Goal: Transaction & Acquisition: Download file/media

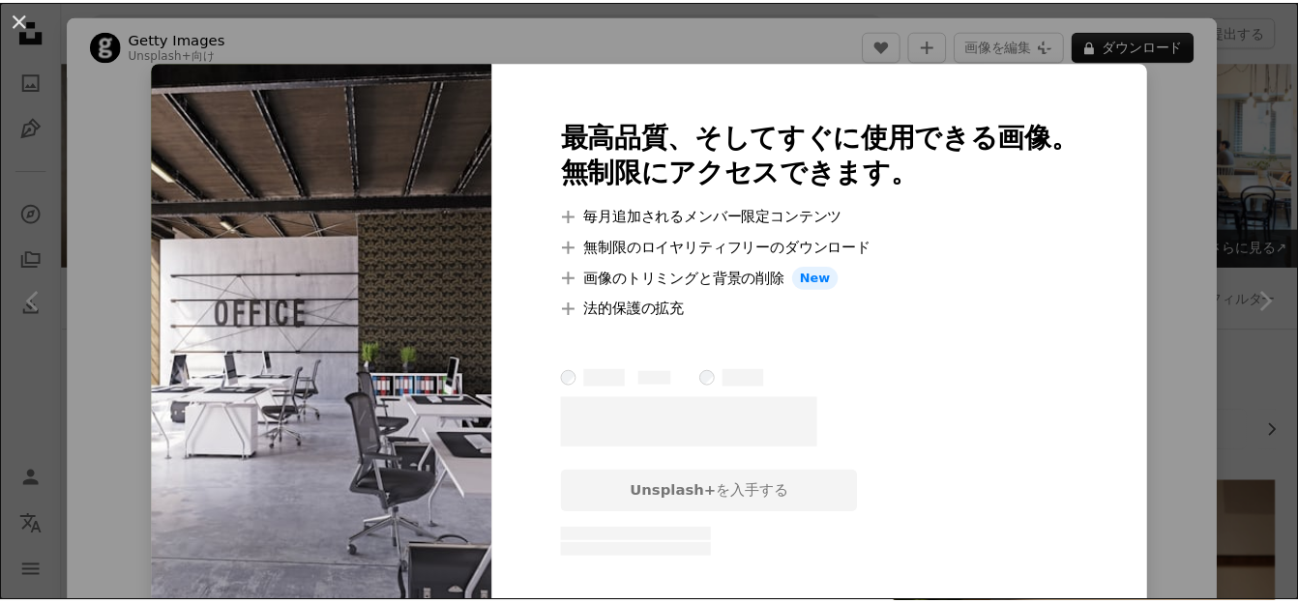
scroll to position [4429, 0]
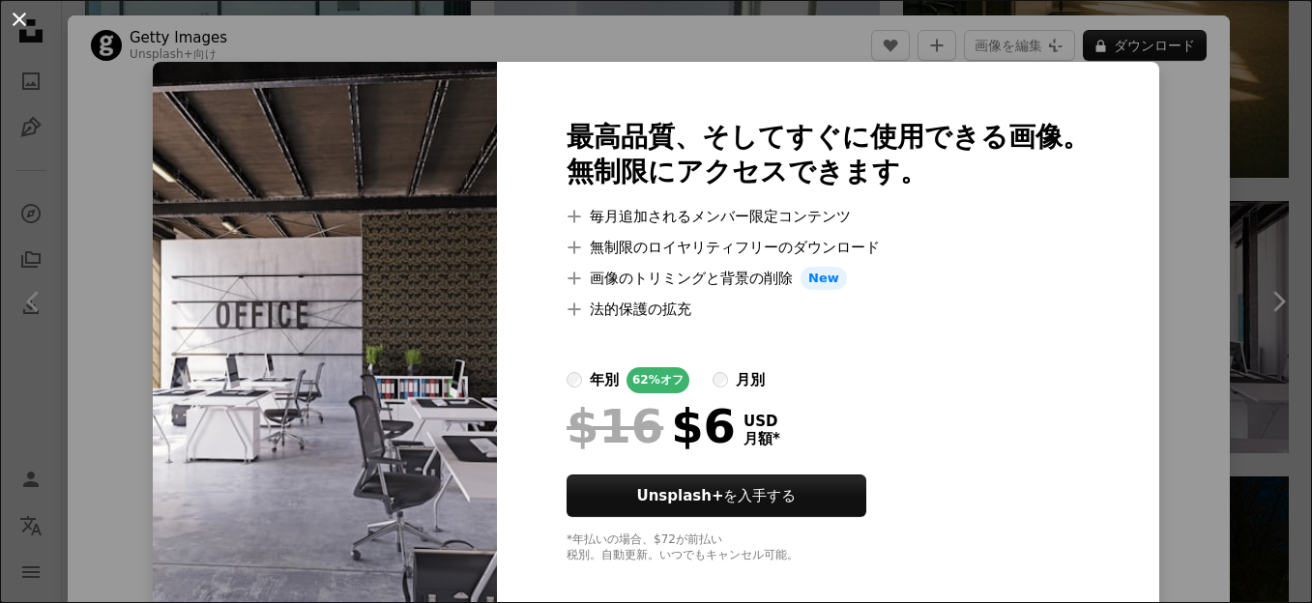
click at [15, 25] on button "An X shape" at bounding box center [19, 19] width 23 height 23
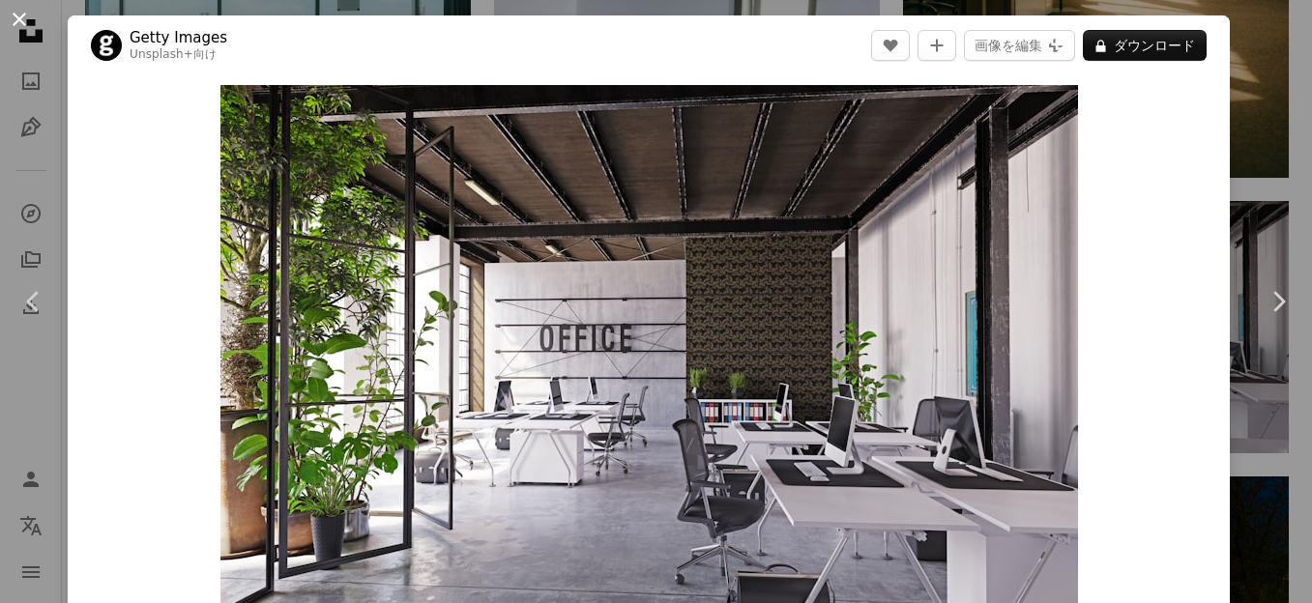
click at [21, 18] on button "An X shape" at bounding box center [19, 19] width 23 height 23
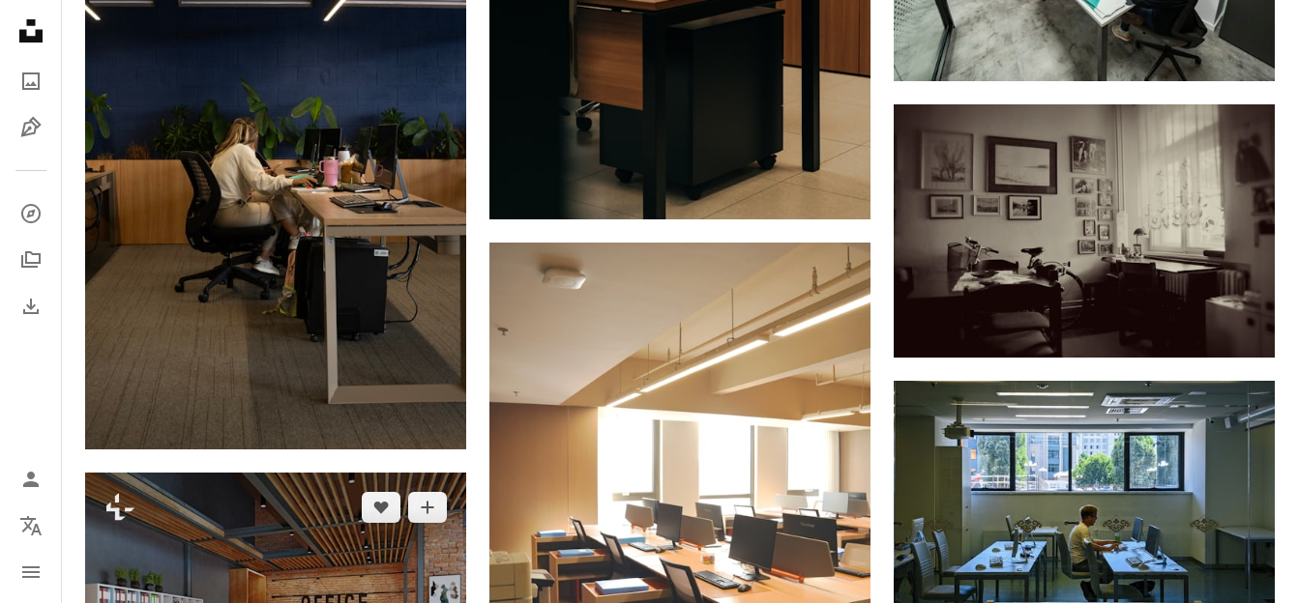
scroll to position [6170, 0]
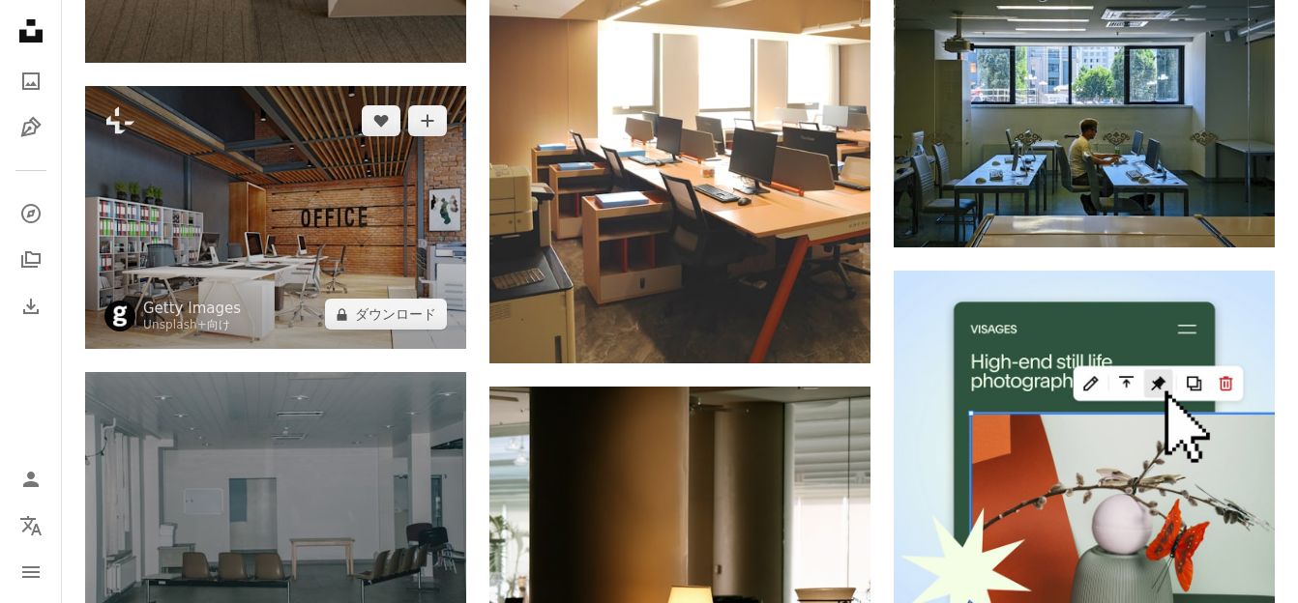
click at [333, 264] on img at bounding box center [275, 218] width 381 height 264
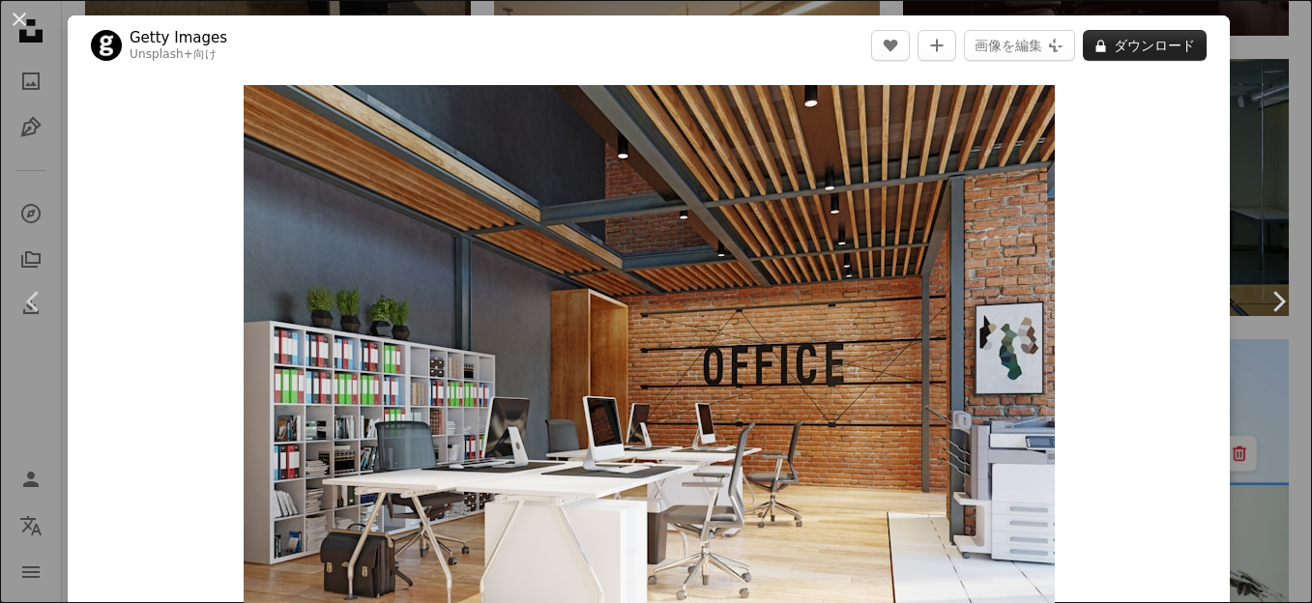
click at [1112, 51] on button "A lock ダウンロード" at bounding box center [1145, 45] width 124 height 31
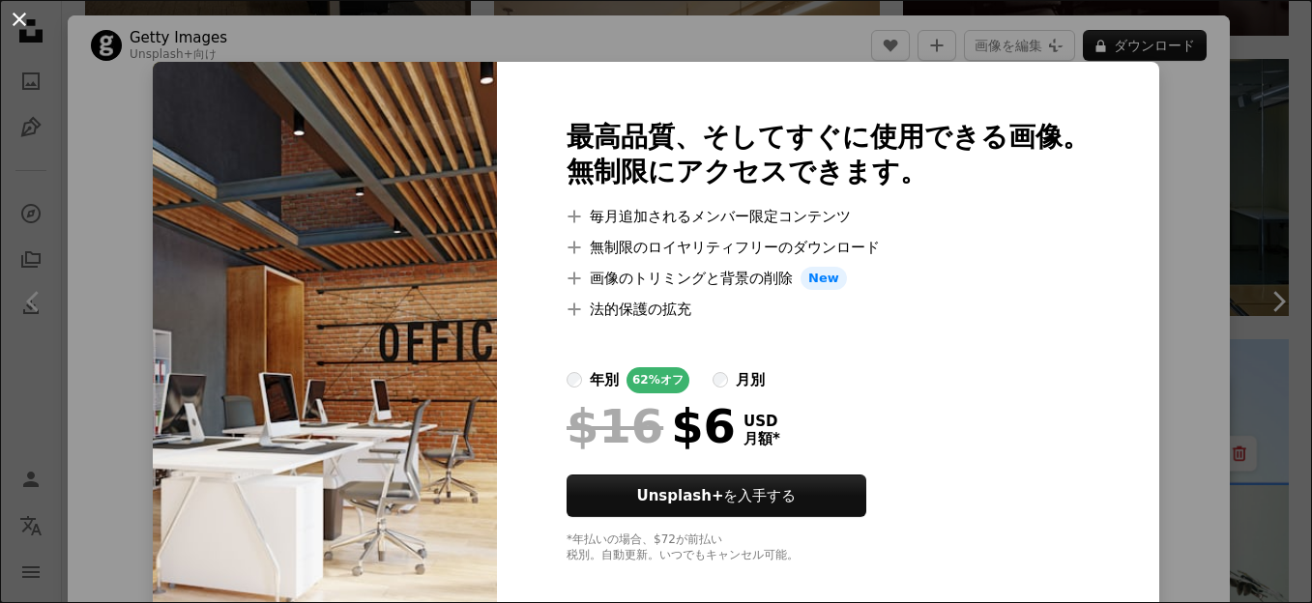
click at [14, 10] on button "An X shape" at bounding box center [19, 19] width 23 height 23
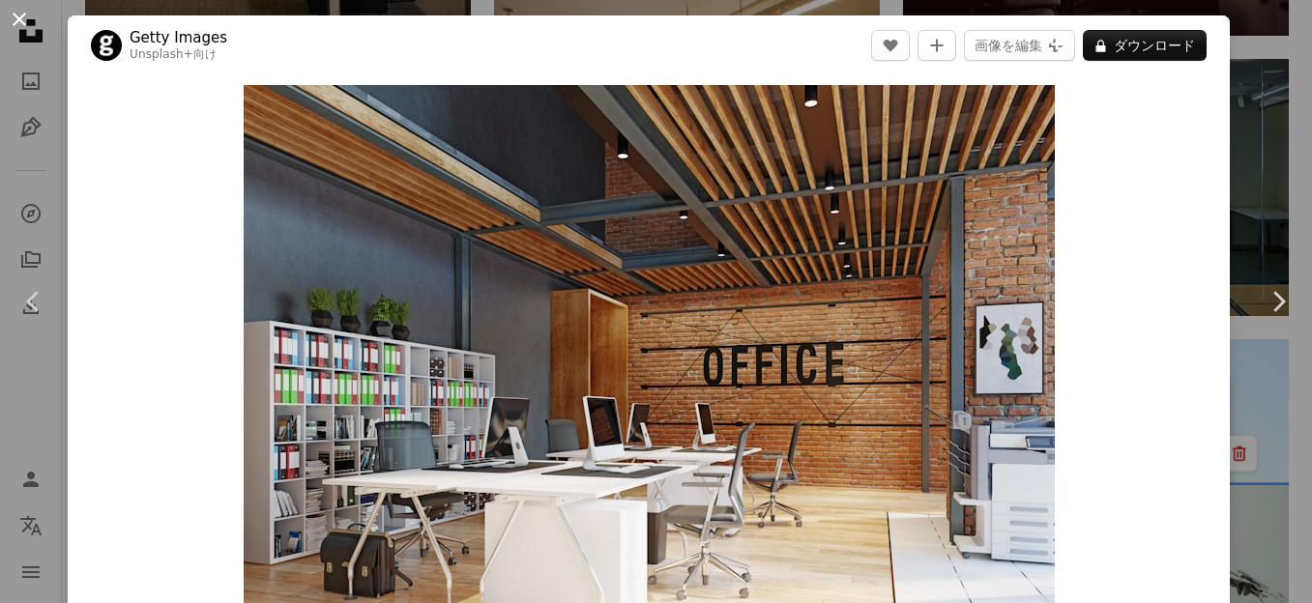
click at [16, 14] on button "An X shape" at bounding box center [19, 19] width 23 height 23
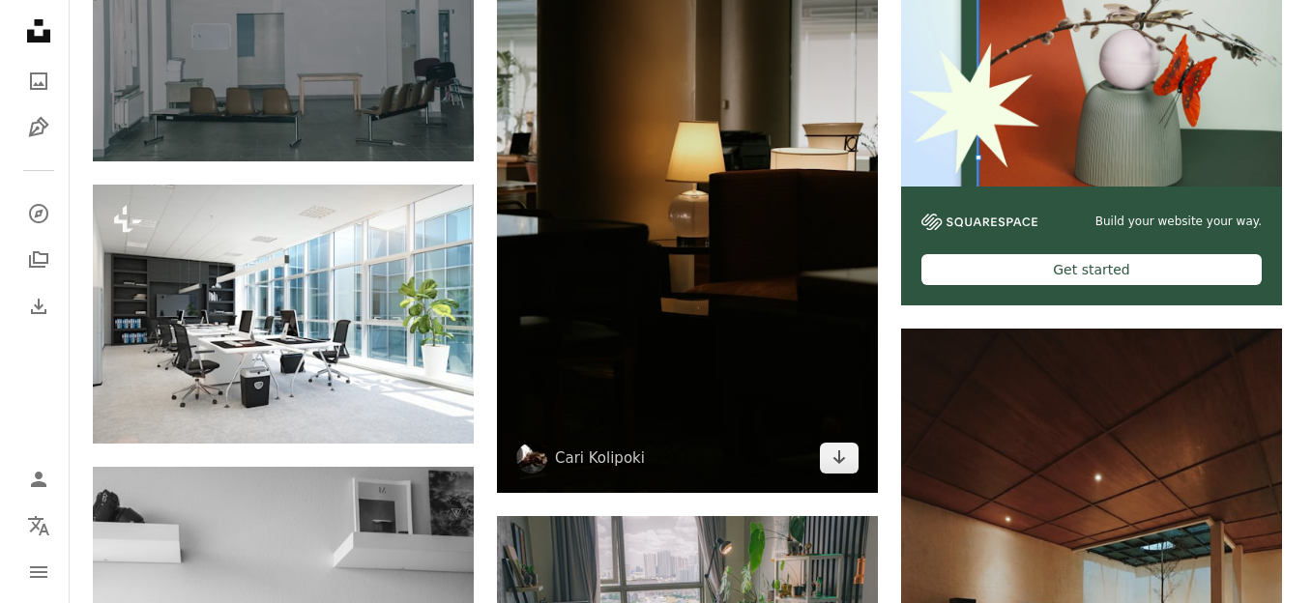
scroll to position [6687, 0]
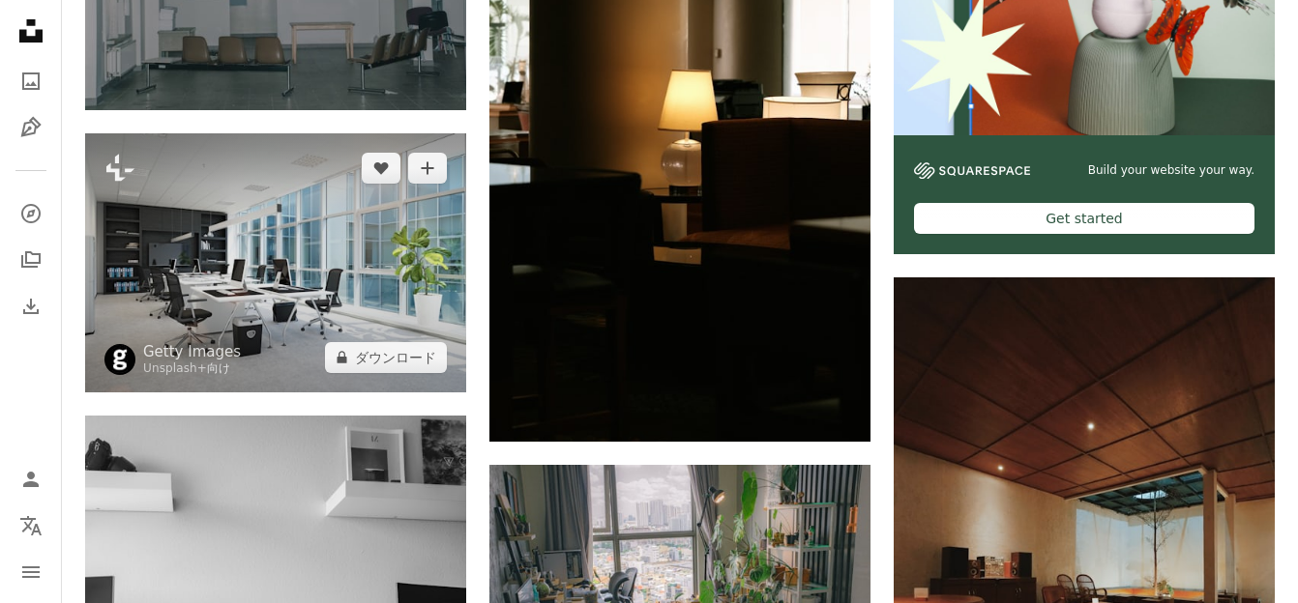
click at [321, 199] on img at bounding box center [275, 262] width 381 height 259
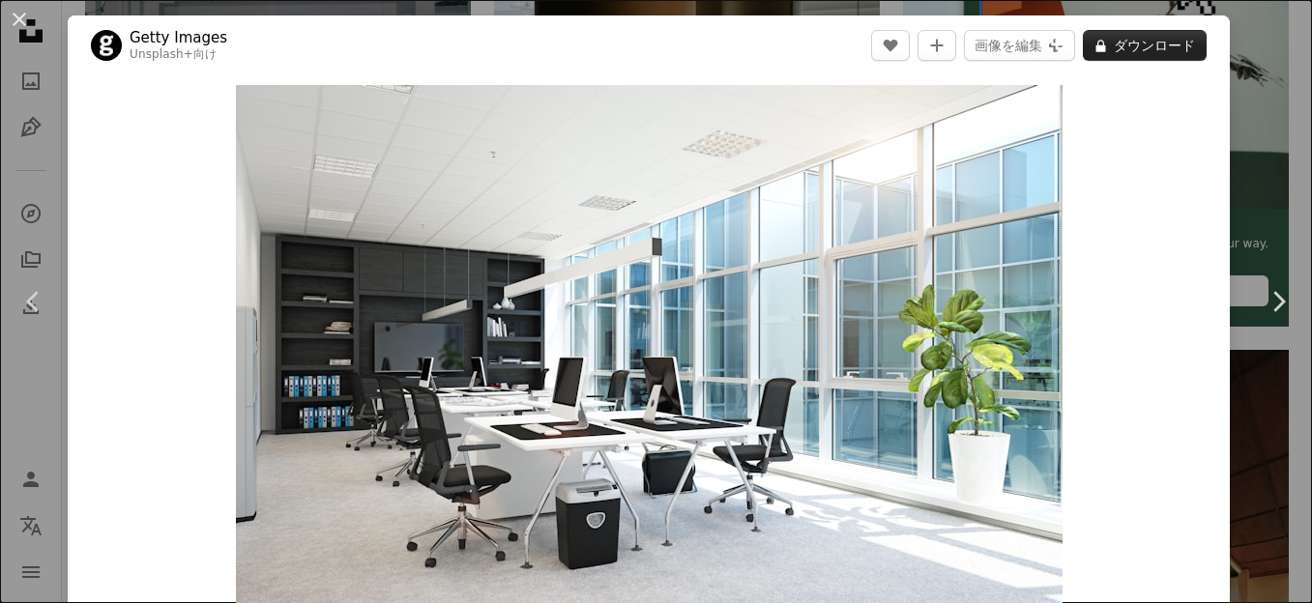
click at [1094, 42] on button "A lock ダウンロード" at bounding box center [1145, 45] width 124 height 31
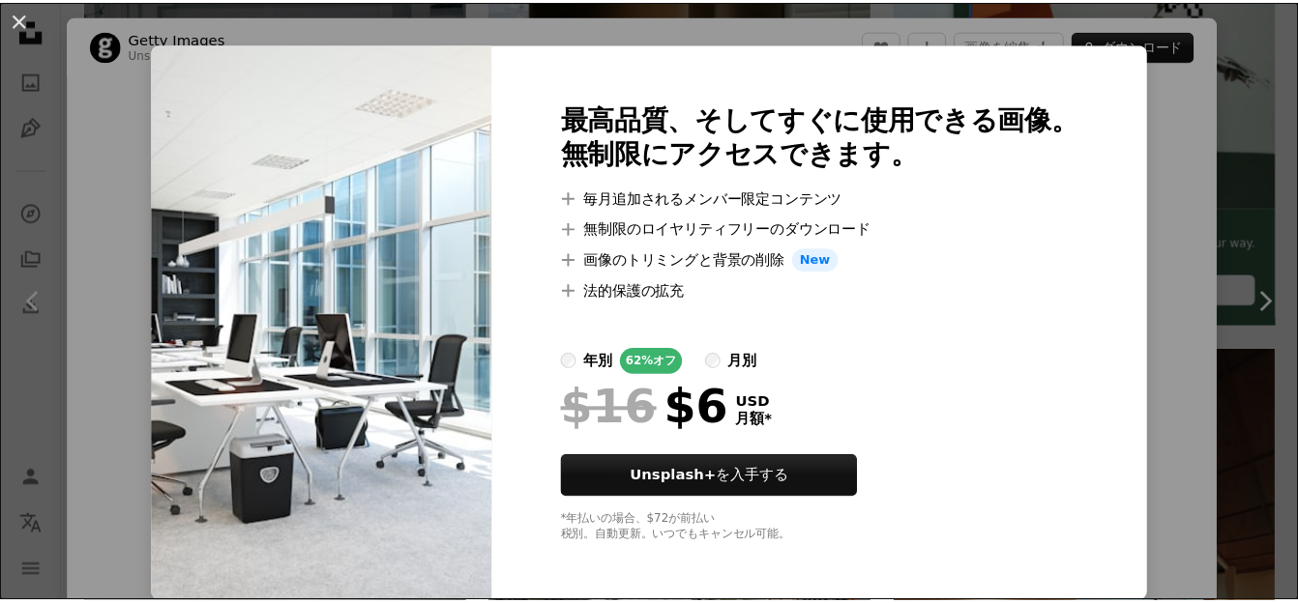
scroll to position [19, 0]
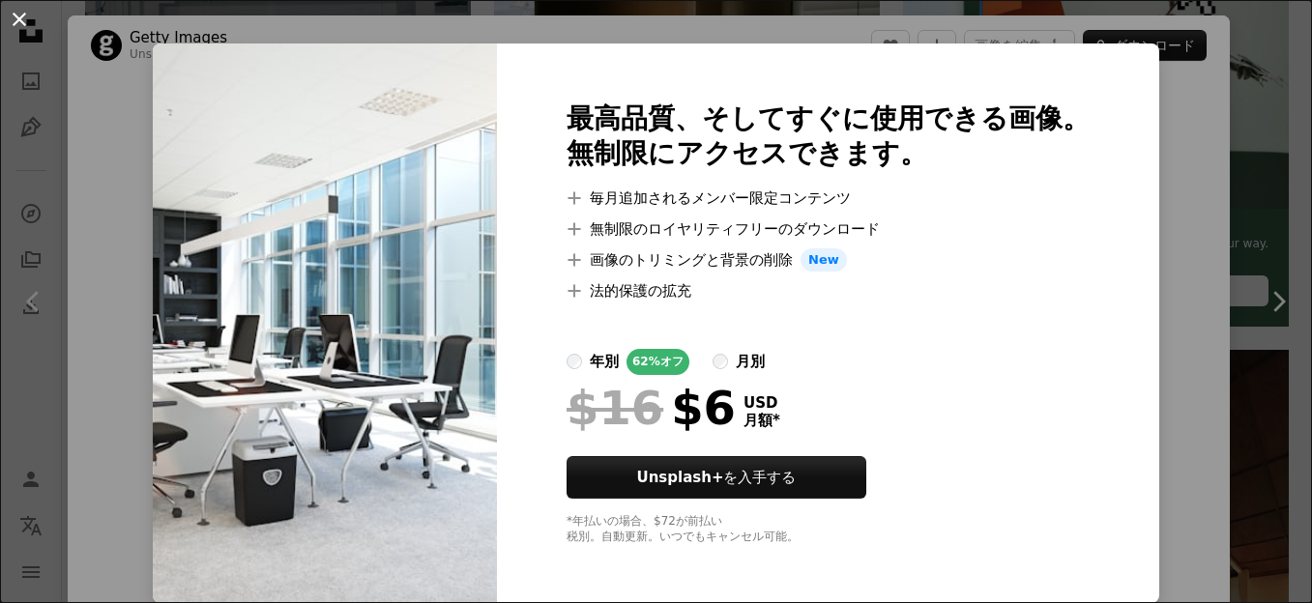
click at [12, 21] on button "An X shape" at bounding box center [19, 19] width 23 height 23
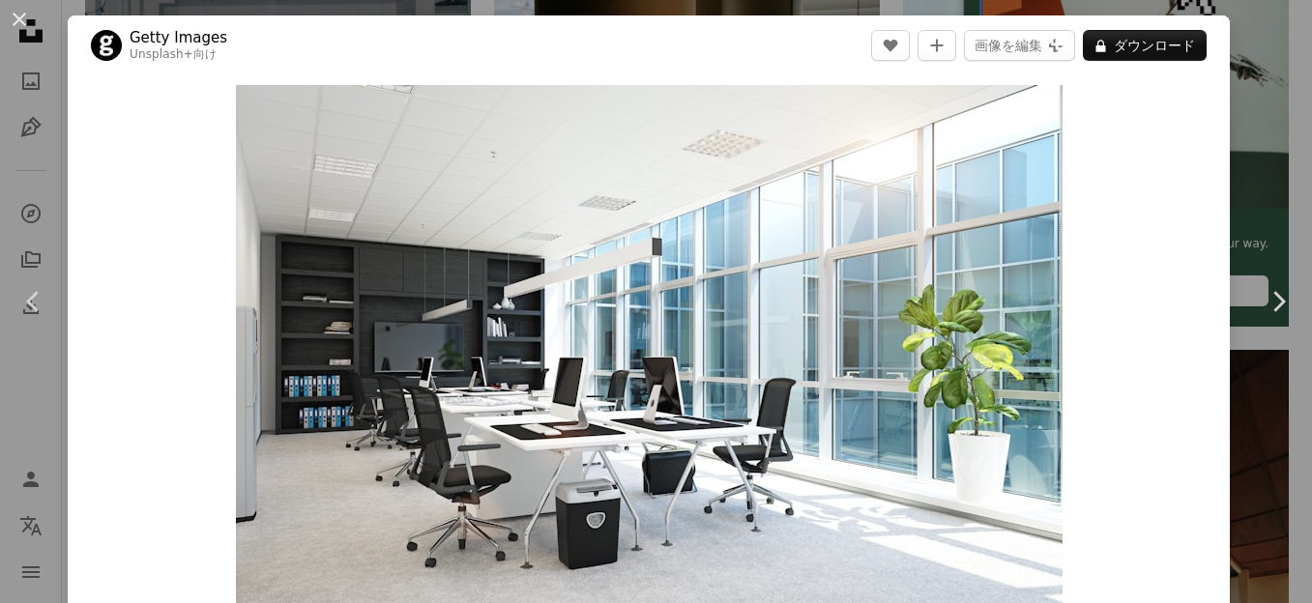
click at [12, 21] on button "An X shape" at bounding box center [19, 19] width 23 height 23
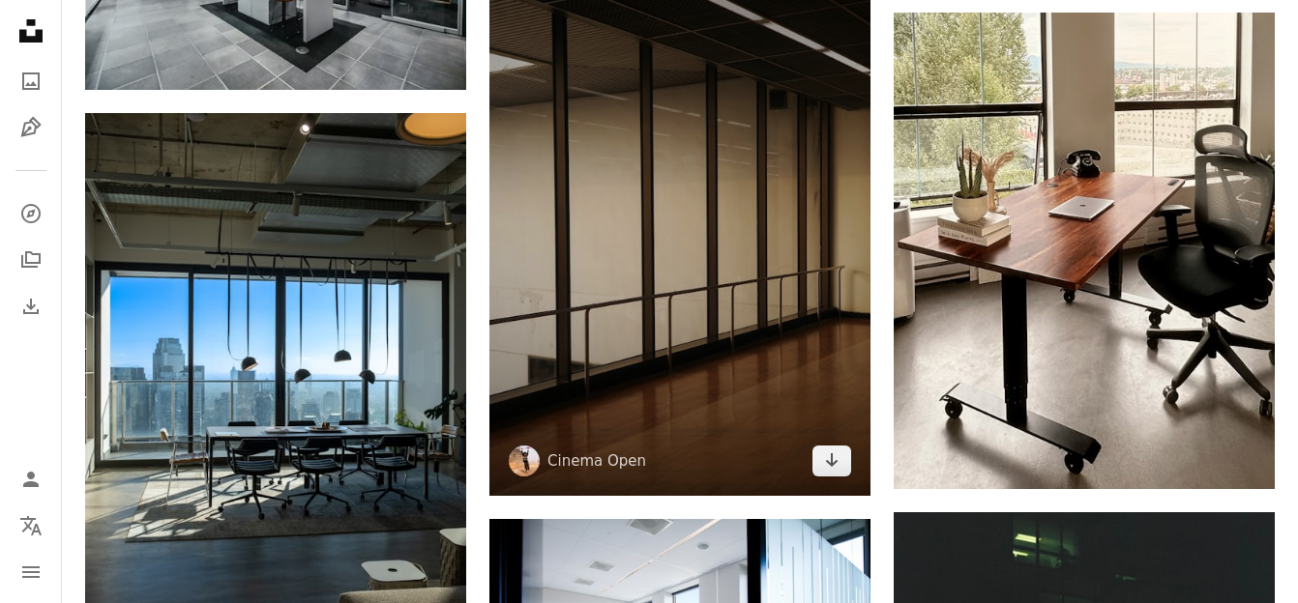
scroll to position [8439, 0]
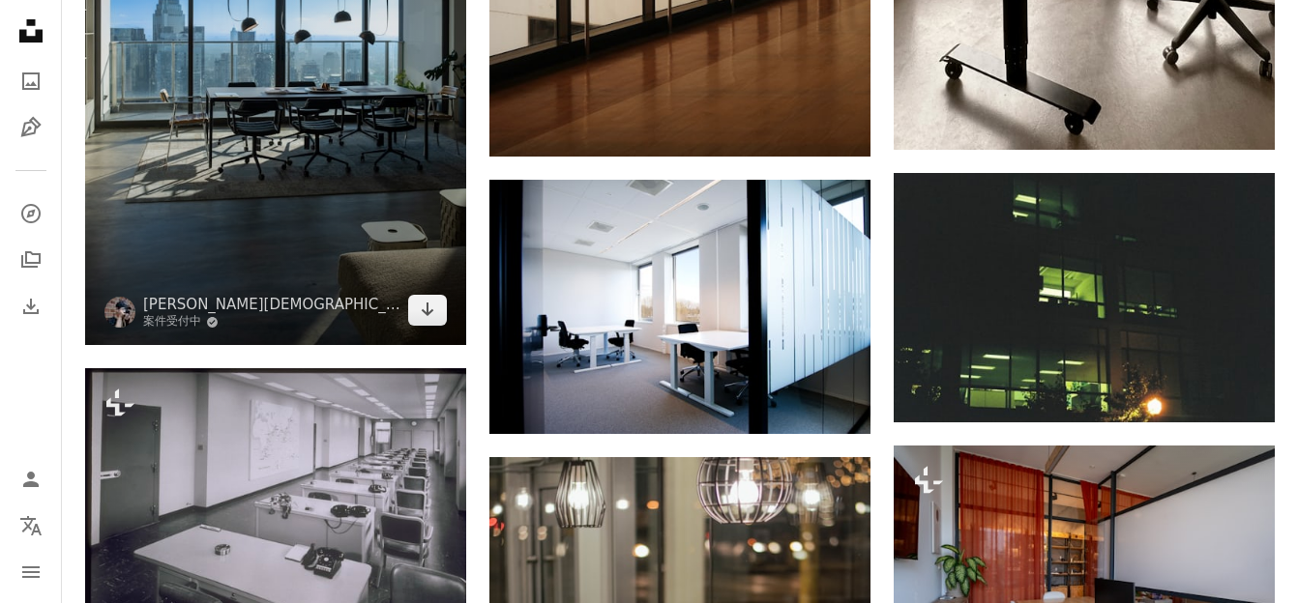
click at [259, 141] on img at bounding box center [275, 60] width 381 height 572
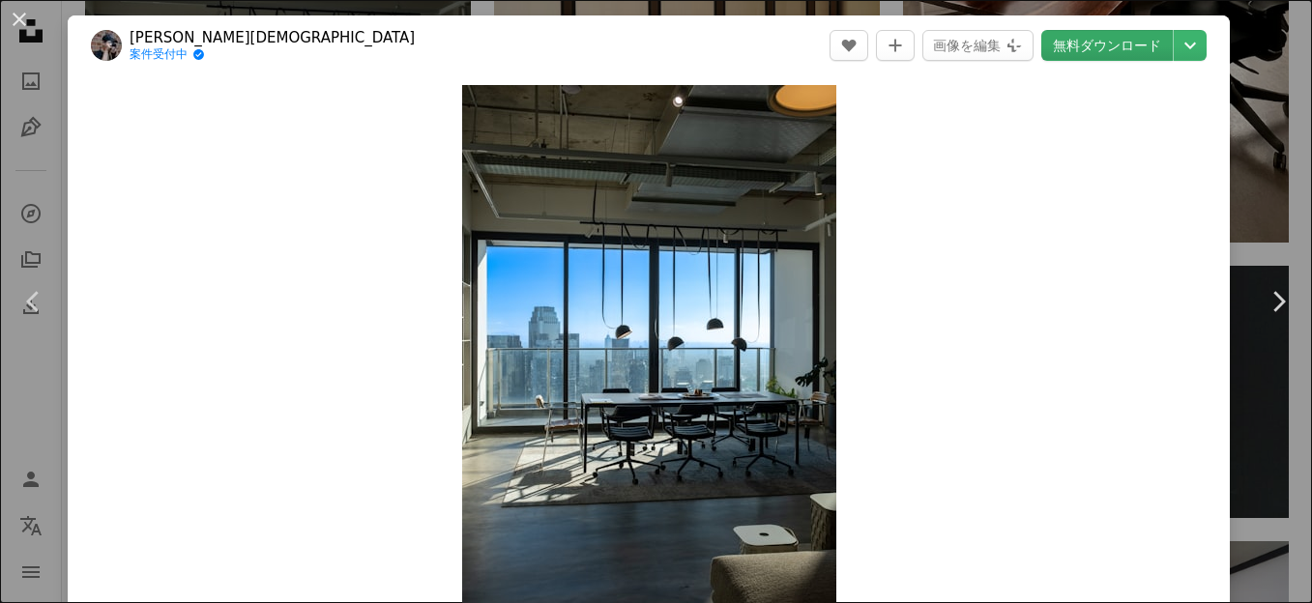
click at [1094, 39] on link "無料ダウンロード" at bounding box center [1108, 45] width 132 height 31
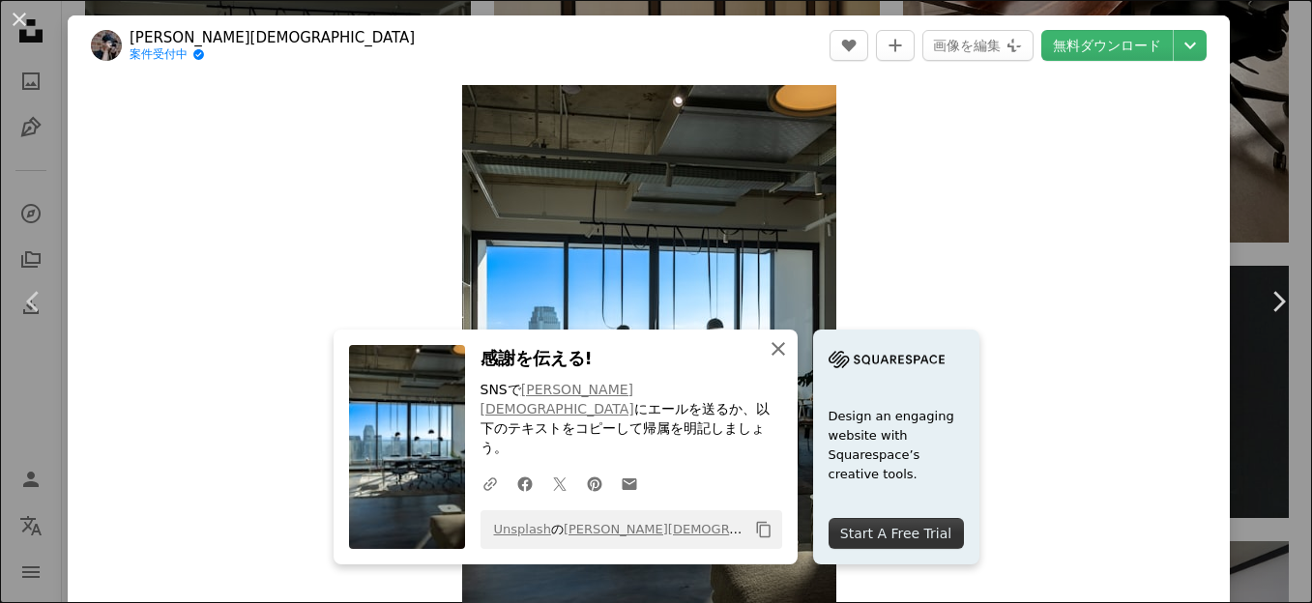
click at [779, 361] on icon "An X shape" at bounding box center [778, 349] width 23 height 23
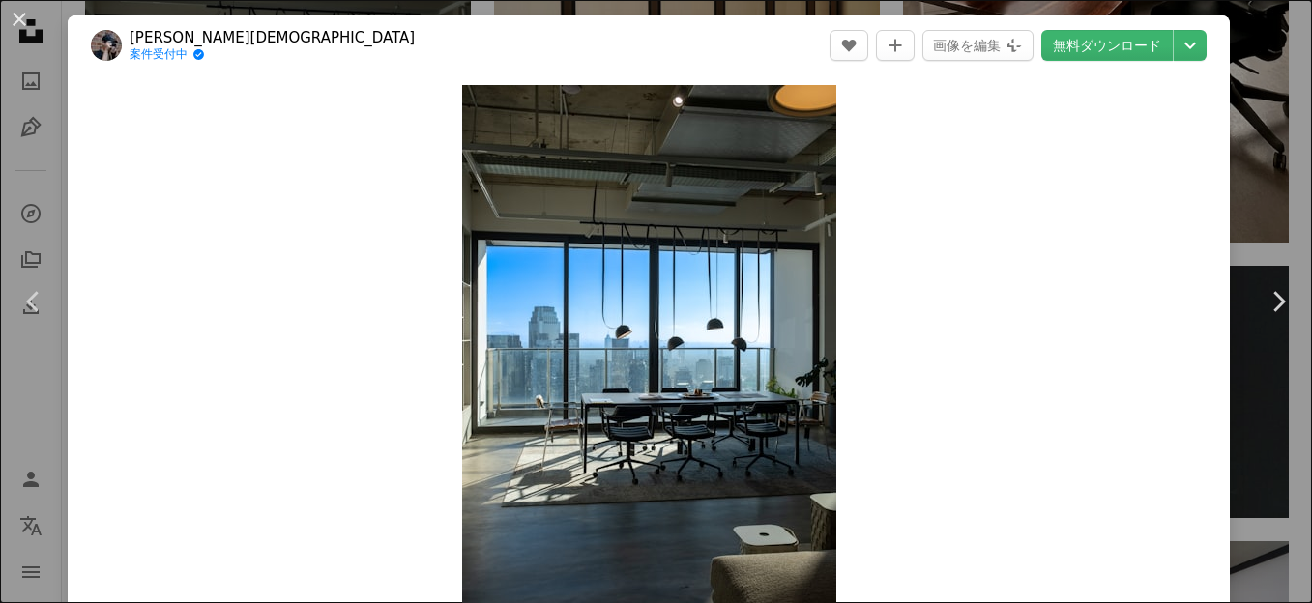
click at [17, 15] on button "An X shape" at bounding box center [19, 19] width 23 height 23
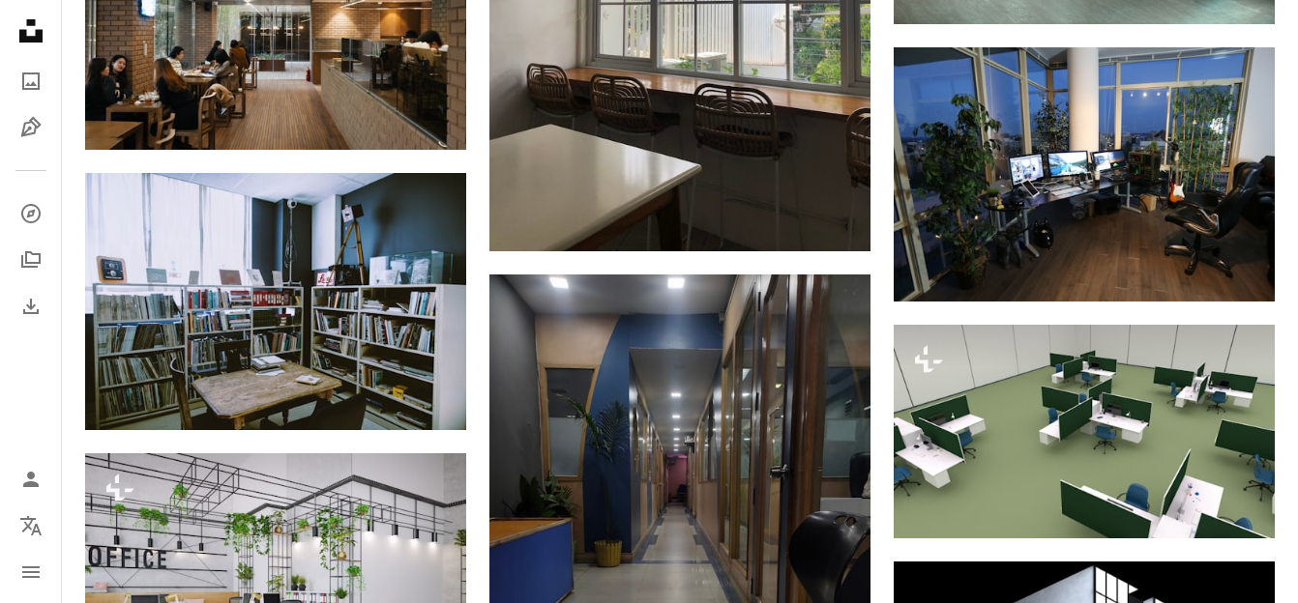
scroll to position [13406, 0]
